Goal: Information Seeking & Learning: Learn about a topic

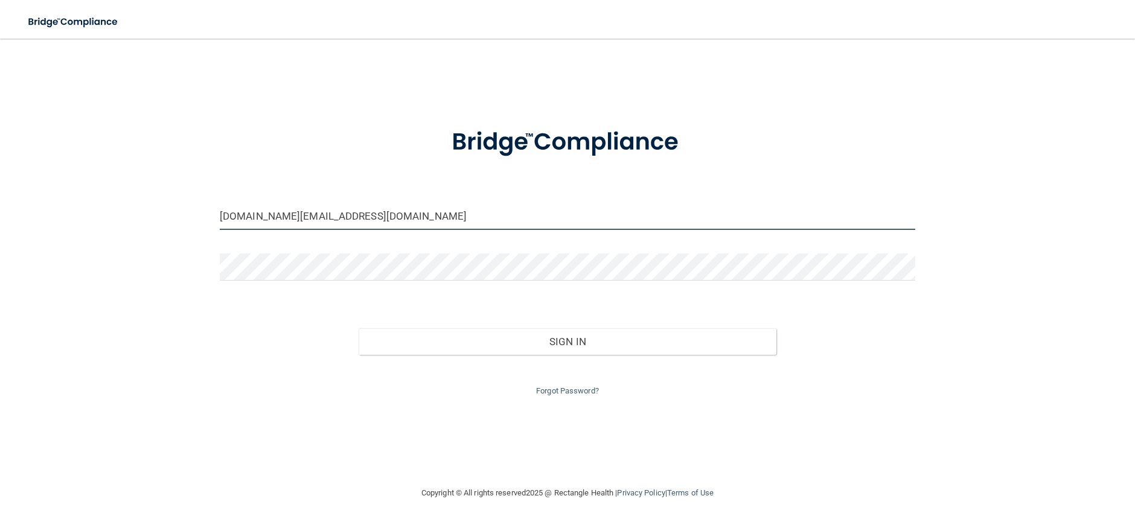
drag, startPoint x: 327, startPoint y: 217, endPoint x: 170, endPoint y: 206, distance: 157.3
click at [171, 206] on div "[DOMAIN_NAME][EMAIL_ADDRESS][DOMAIN_NAME] Invalid email/password. You don't hav…" at bounding box center [567, 262] width 1087 height 423
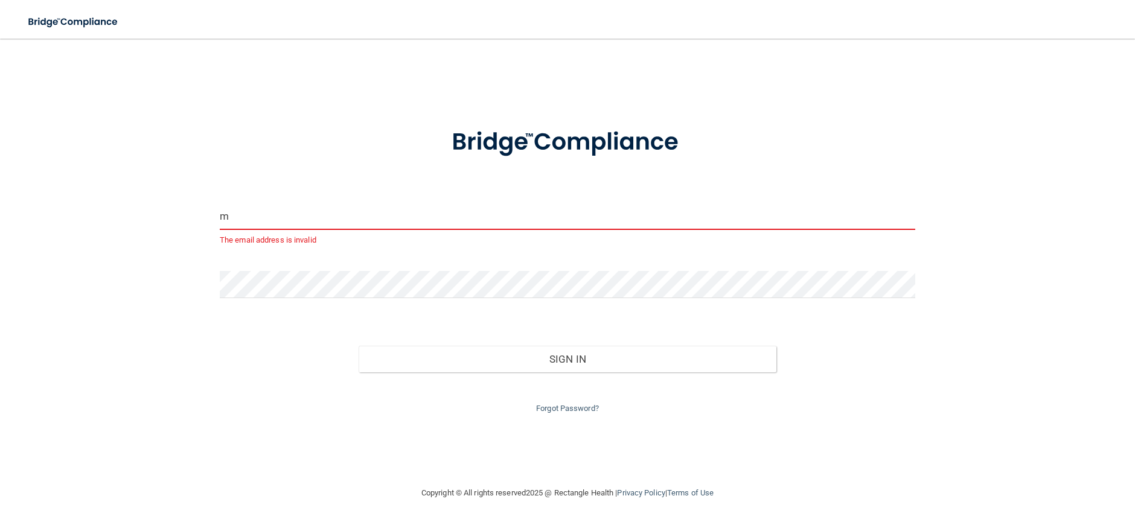
type input "m"
click at [260, 218] on input "m" at bounding box center [567, 216] width 695 height 27
type input "[EMAIL_ADDRESS][DOMAIN_NAME]"
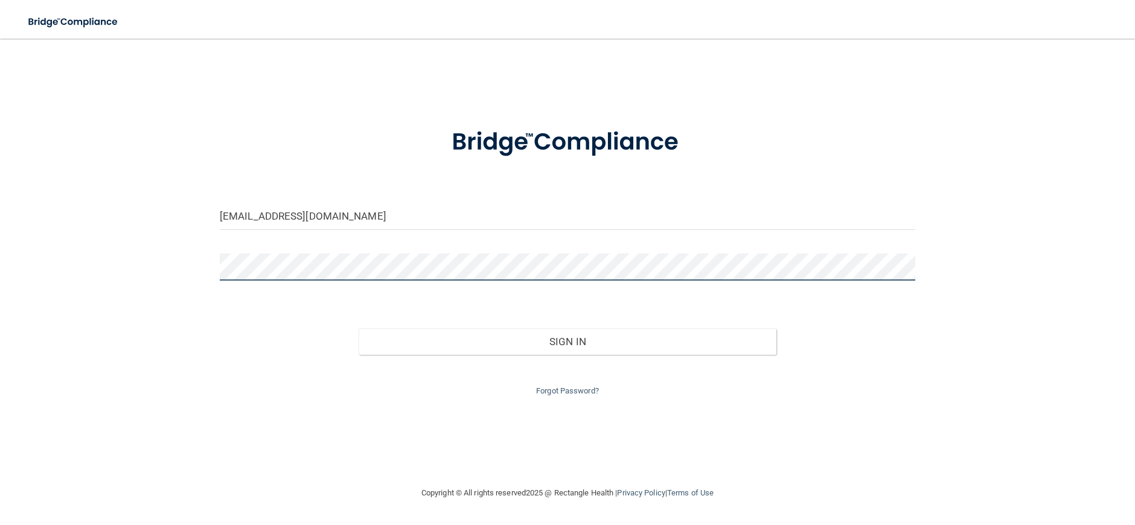
click at [72, 266] on div "[EMAIL_ADDRESS][DOMAIN_NAME] Invalid email/password. You don't have permission …" at bounding box center [567, 262] width 1087 height 423
click at [513, 356] on div "Forgot Password?" at bounding box center [568, 376] width 714 height 43
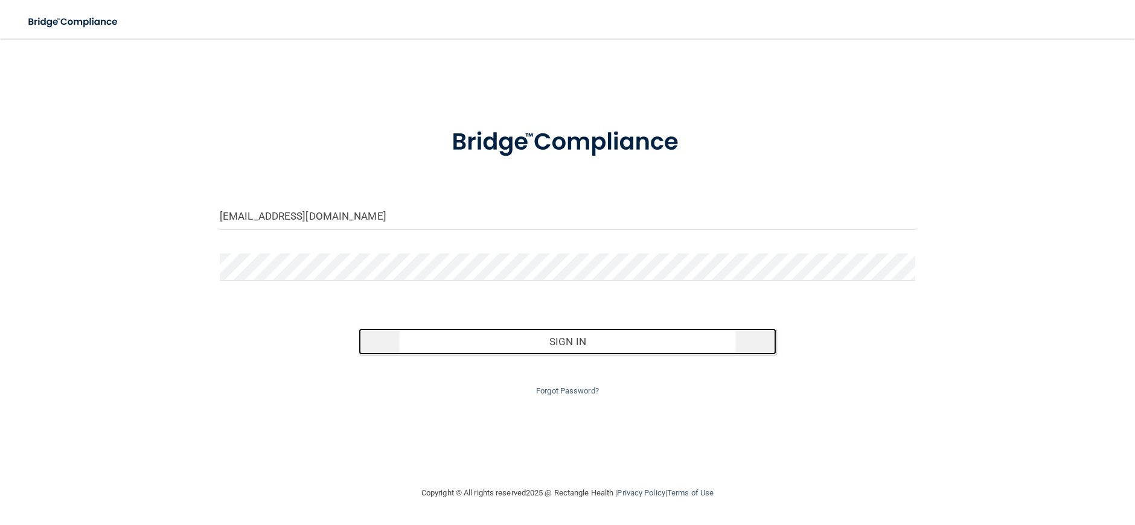
click at [513, 350] on button "Sign In" at bounding box center [567, 341] width 417 height 27
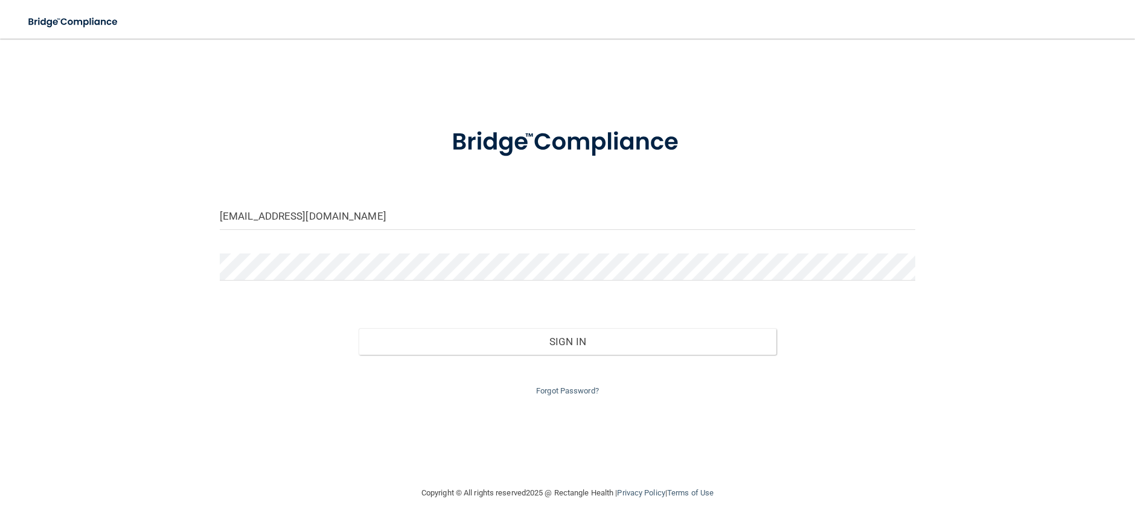
click at [561, 315] on div "Sign In" at bounding box center [568, 329] width 714 height 51
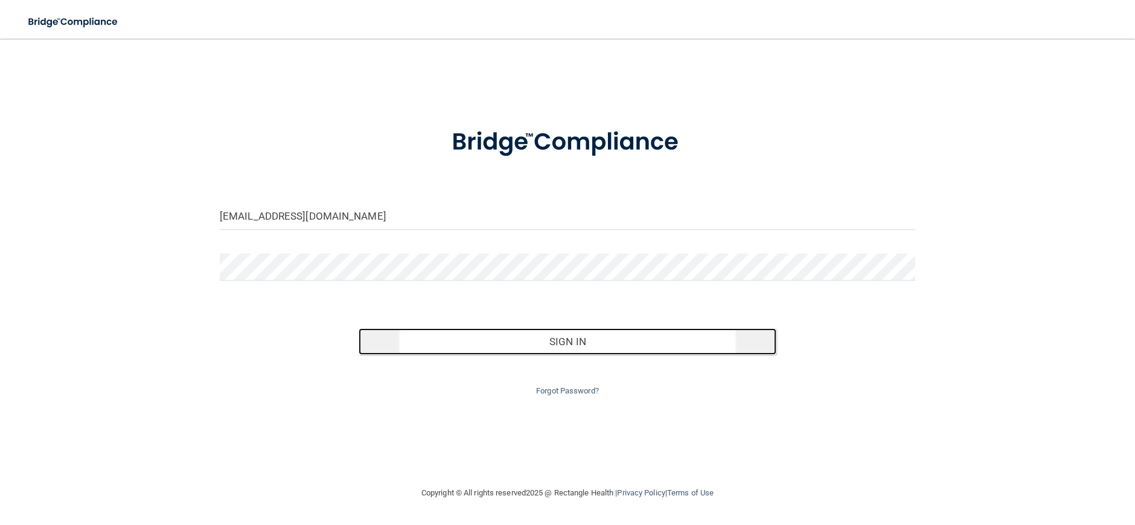
click at [568, 343] on button "Sign In" at bounding box center [567, 341] width 417 height 27
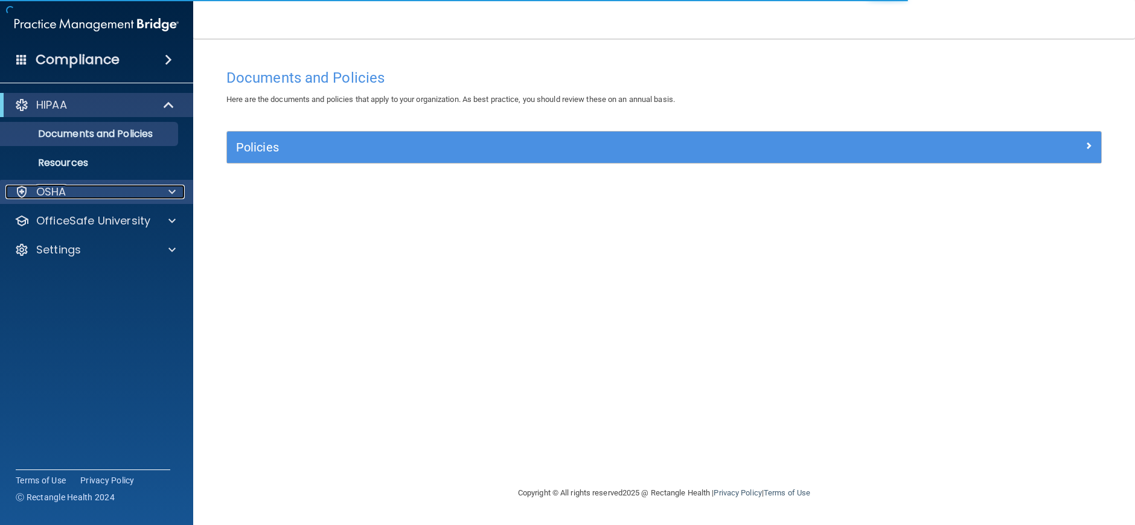
click at [57, 199] on p "OSHA" at bounding box center [51, 192] width 30 height 14
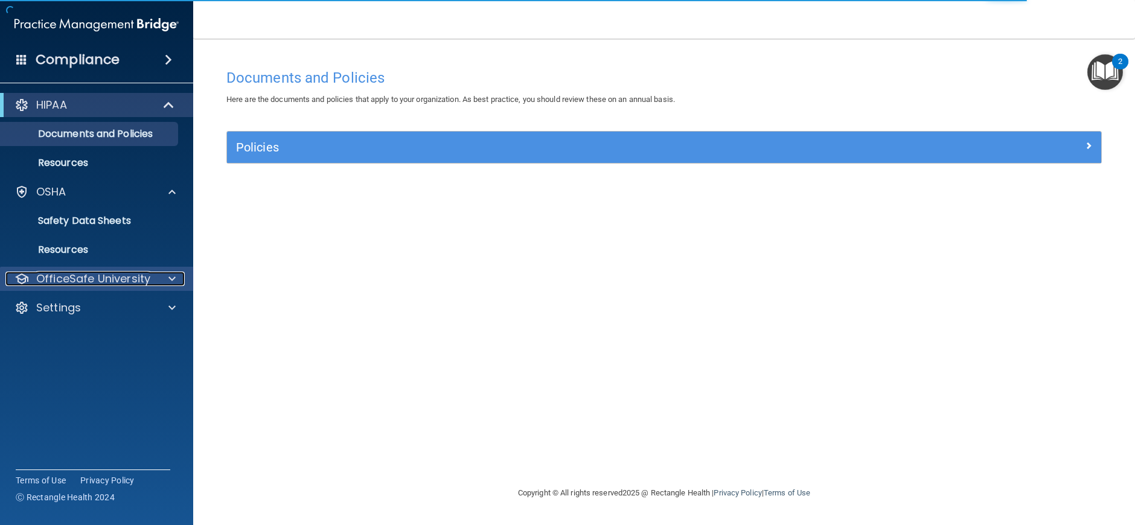
click at [74, 286] on div "OfficeSafe University" at bounding box center [97, 279] width 194 height 24
click at [163, 278] on div at bounding box center [170, 279] width 30 height 14
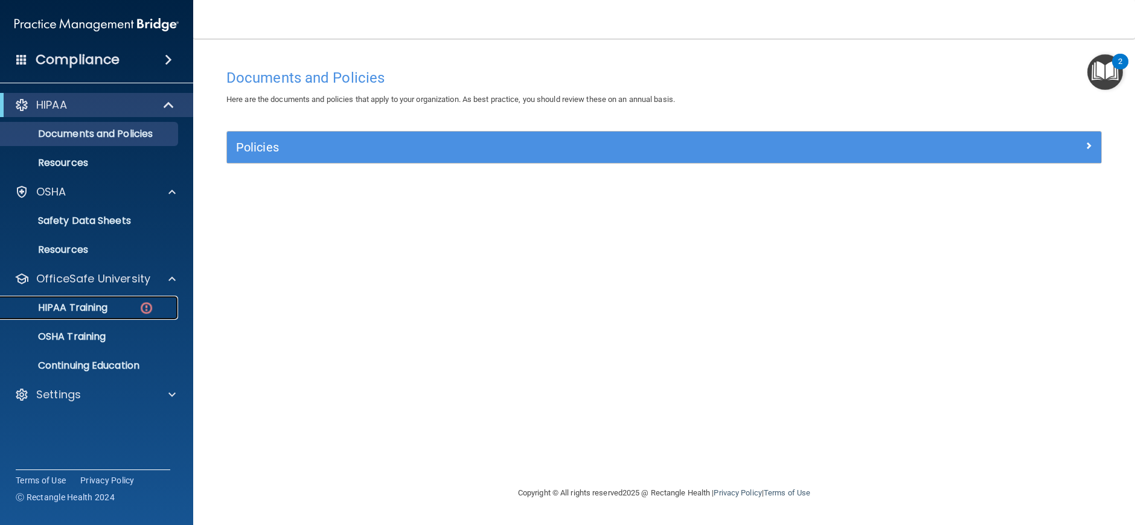
click at [70, 311] on p "HIPAA Training" at bounding box center [58, 308] width 100 height 12
